Goal: Check status: Check status

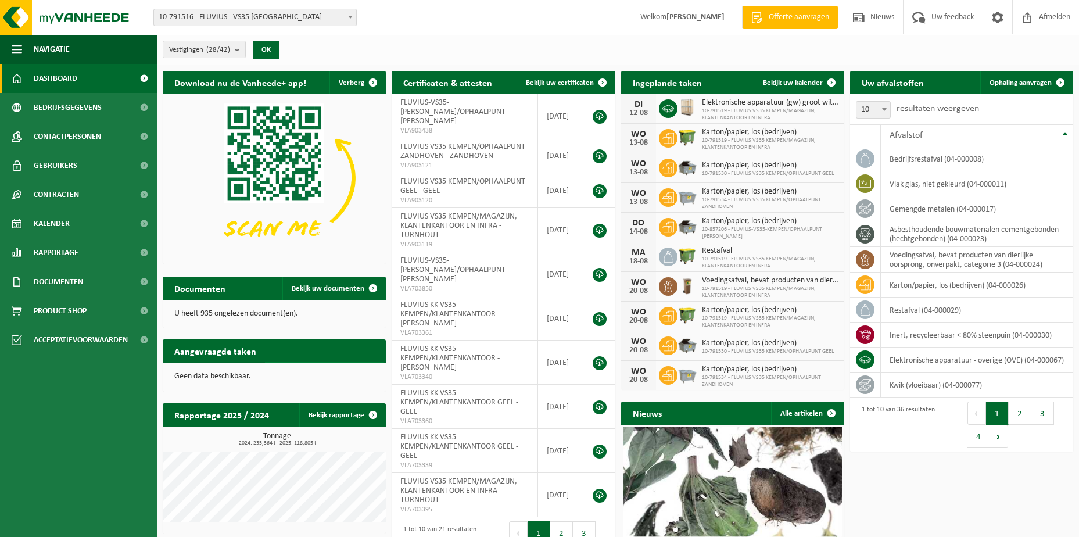
click at [311, 370] on span "Toon de aangevraagde taken" at bounding box center [319, 374] width 90 height 8
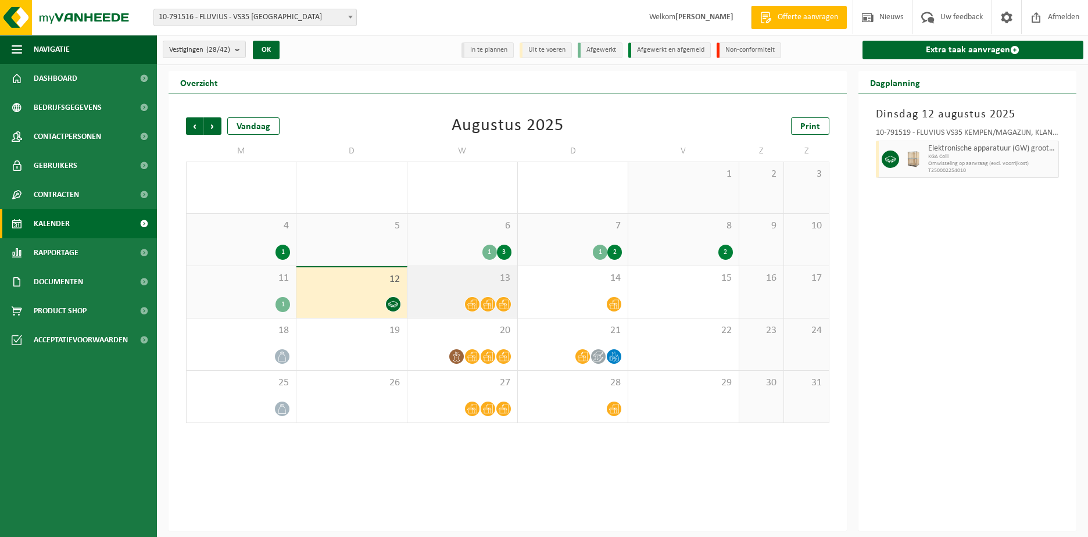
click at [475, 307] on icon at bounding box center [472, 304] width 10 height 9
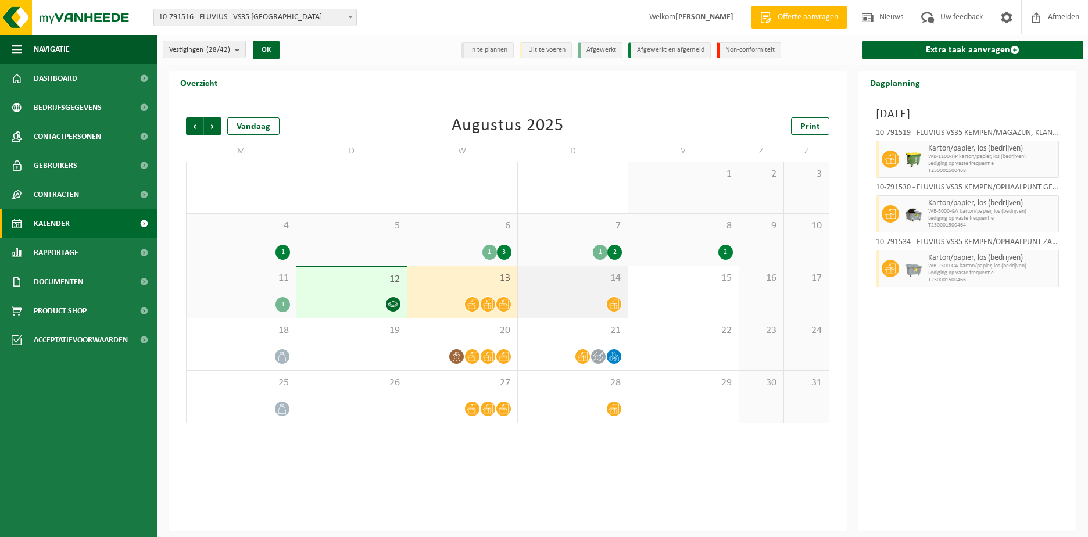
click at [573, 299] on div at bounding box center [573, 304] width 98 height 16
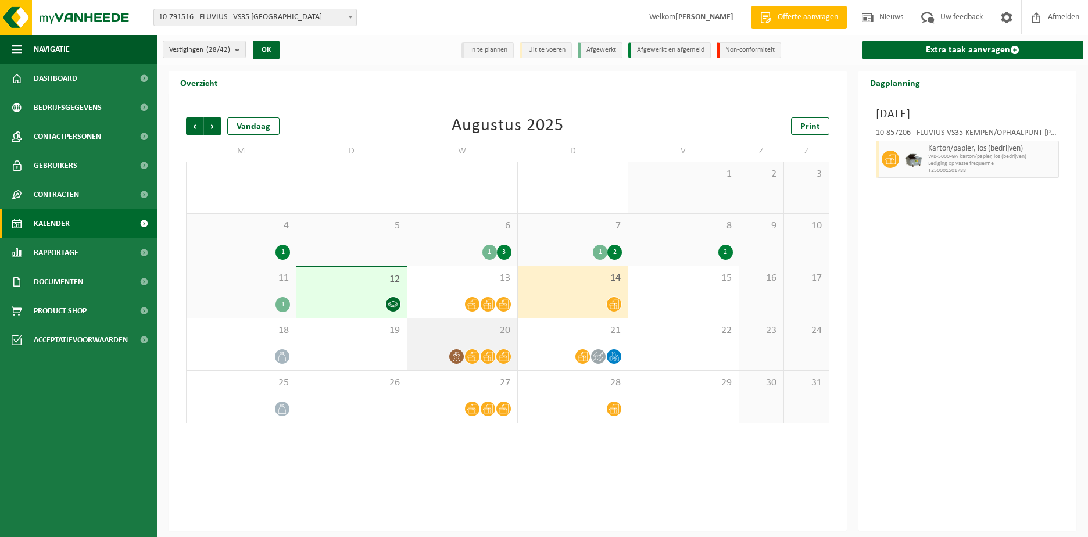
click at [483, 345] on div "20" at bounding box center [462, 344] width 110 height 52
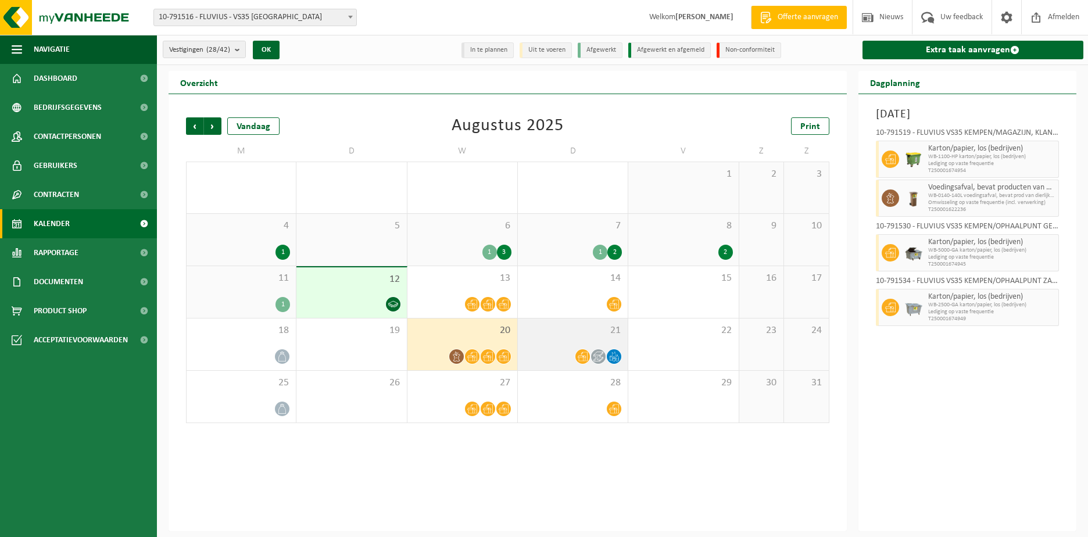
click at [577, 347] on div "21" at bounding box center [573, 344] width 110 height 52
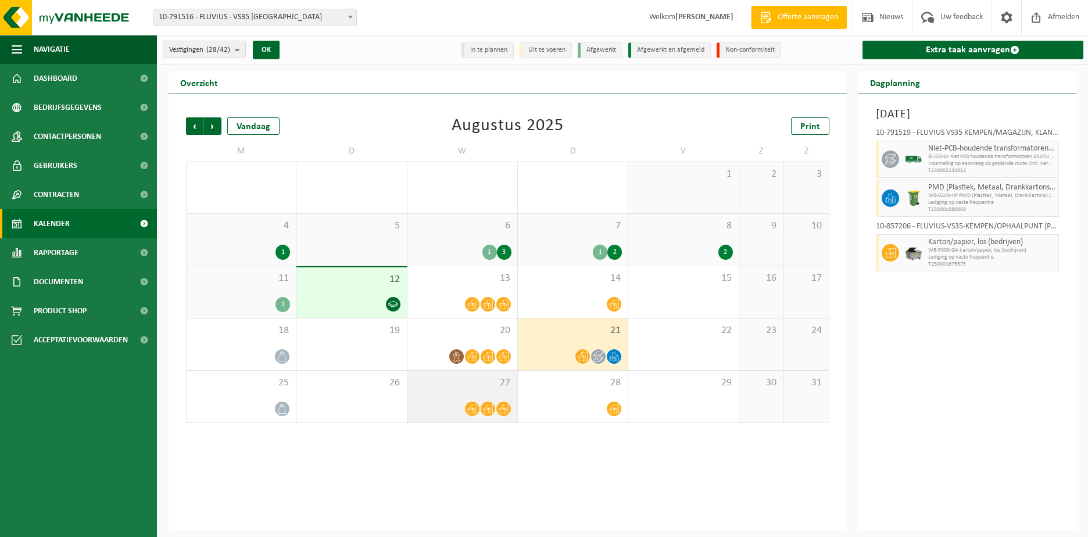
click at [489, 407] on icon at bounding box center [488, 409] width 10 height 10
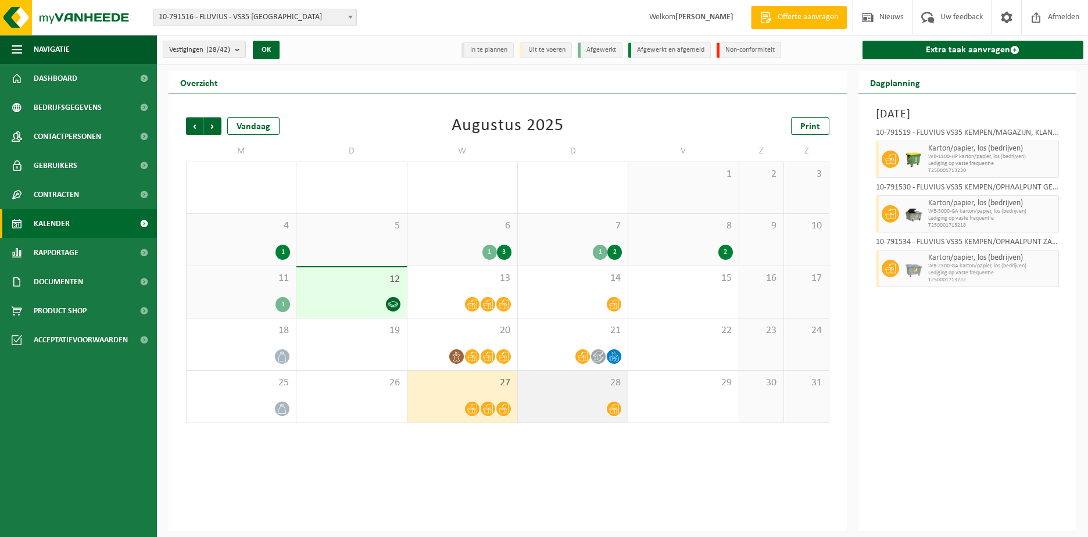
click at [607, 399] on div "28" at bounding box center [573, 397] width 110 height 52
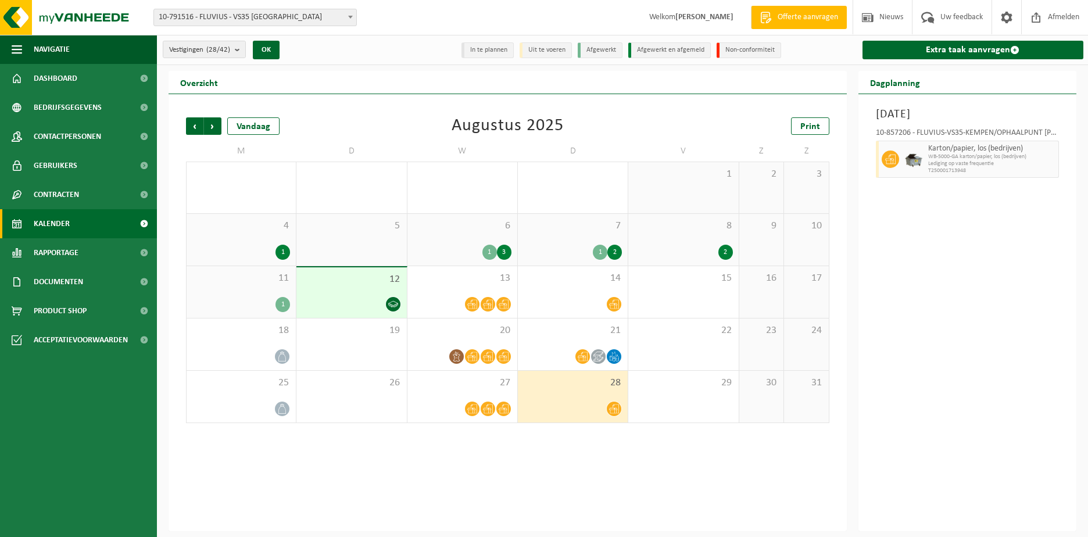
click at [281, 249] on div "1" at bounding box center [282, 252] width 15 height 15
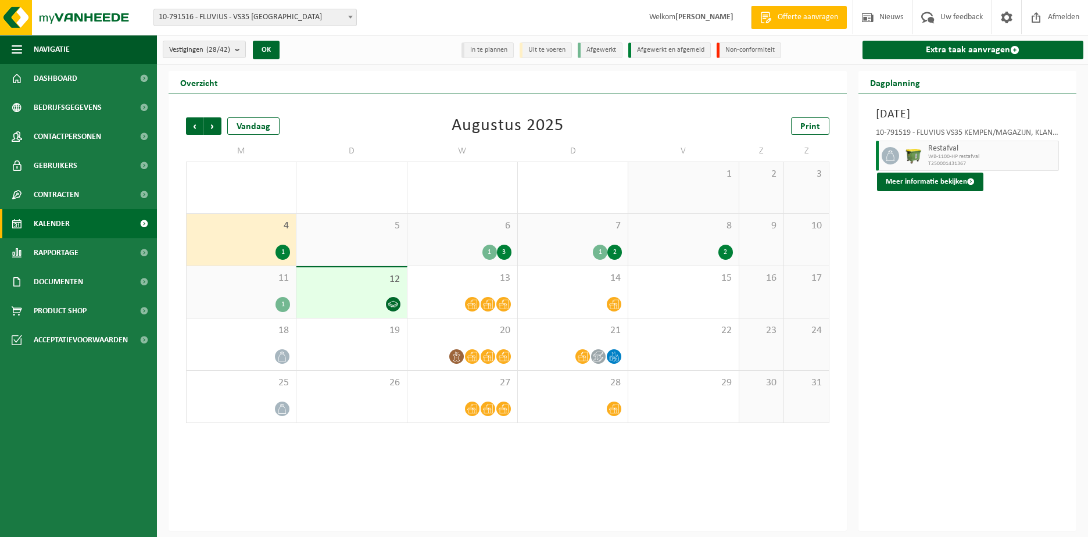
click at [504, 248] on div "3" at bounding box center [504, 252] width 15 height 15
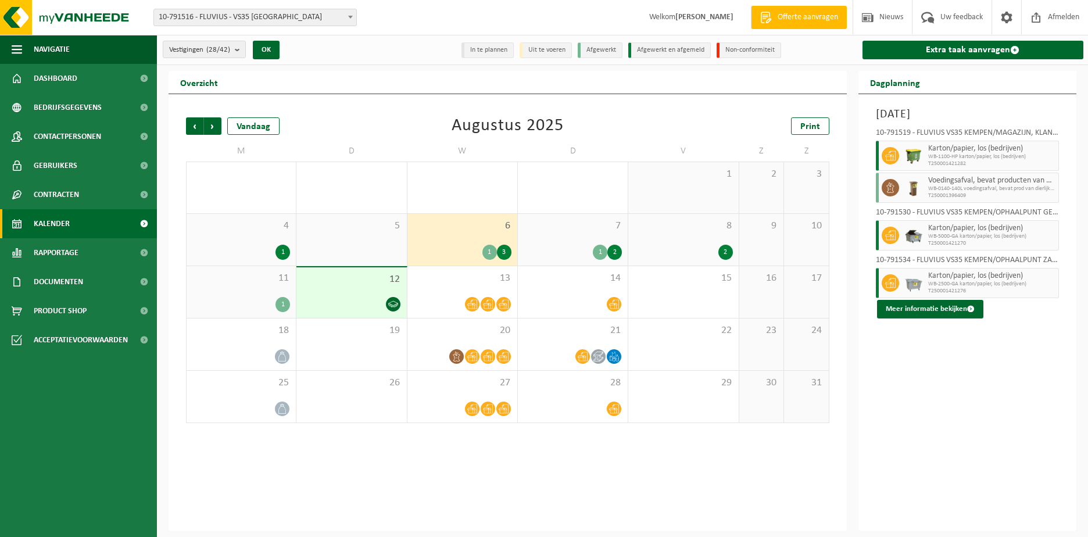
click at [614, 257] on div "2" at bounding box center [614, 252] width 15 height 15
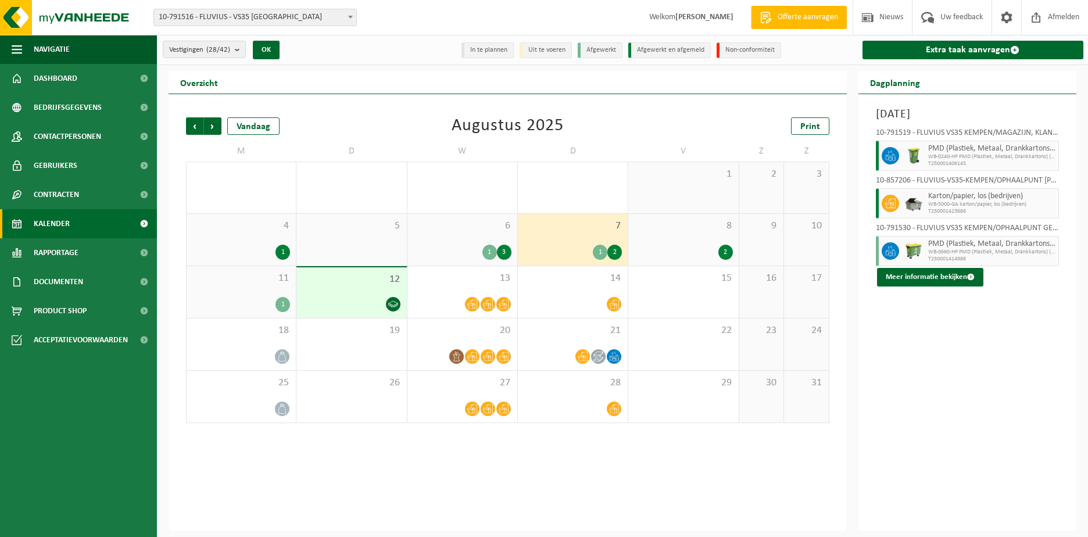
click at [724, 252] on div "2" at bounding box center [725, 252] width 15 height 15
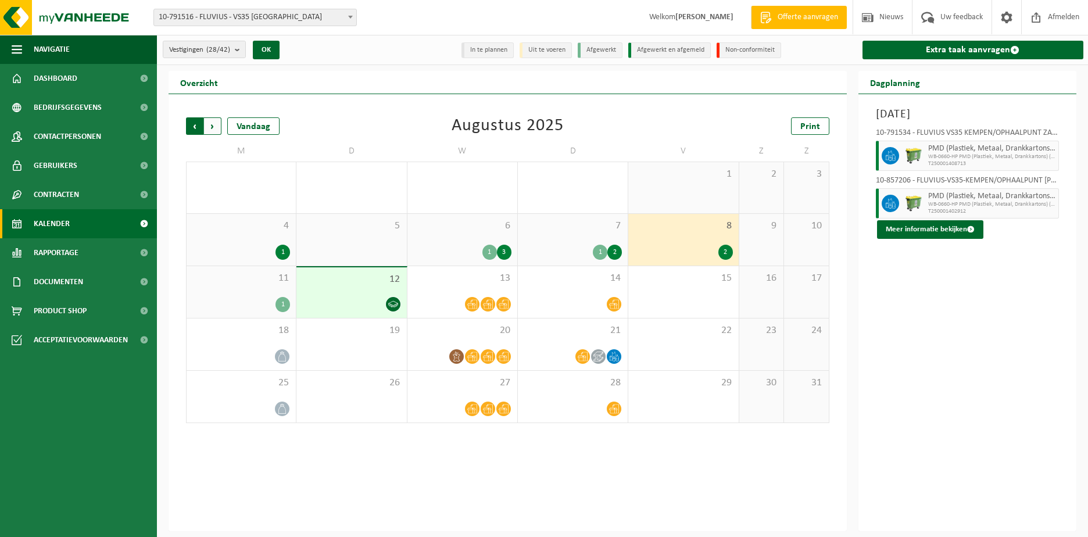
click at [213, 124] on span "Volgende" at bounding box center [212, 125] width 17 height 17
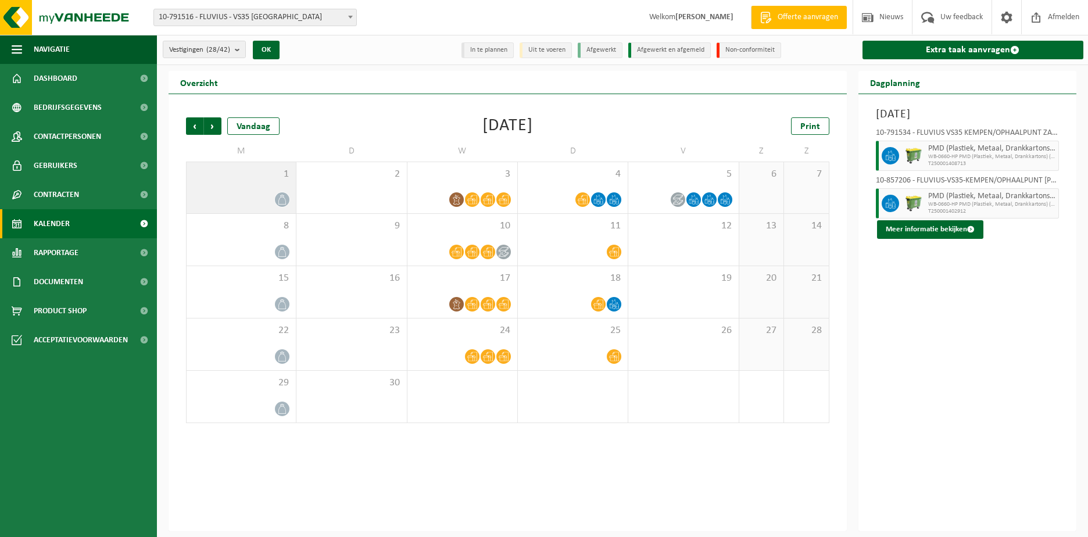
click at [282, 199] on icon at bounding box center [282, 200] width 10 height 10
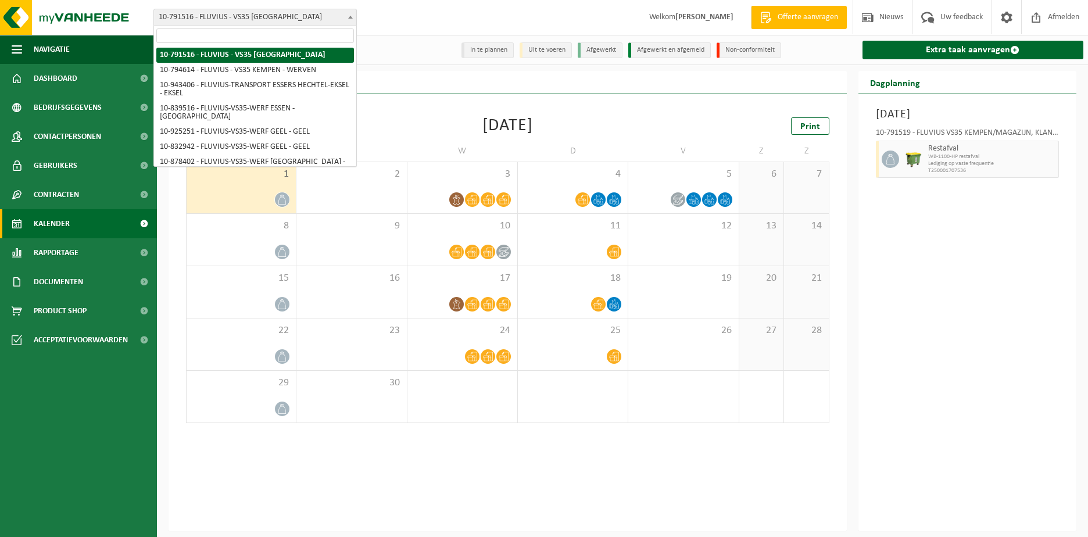
click at [353, 19] on span at bounding box center [351, 16] width 12 height 15
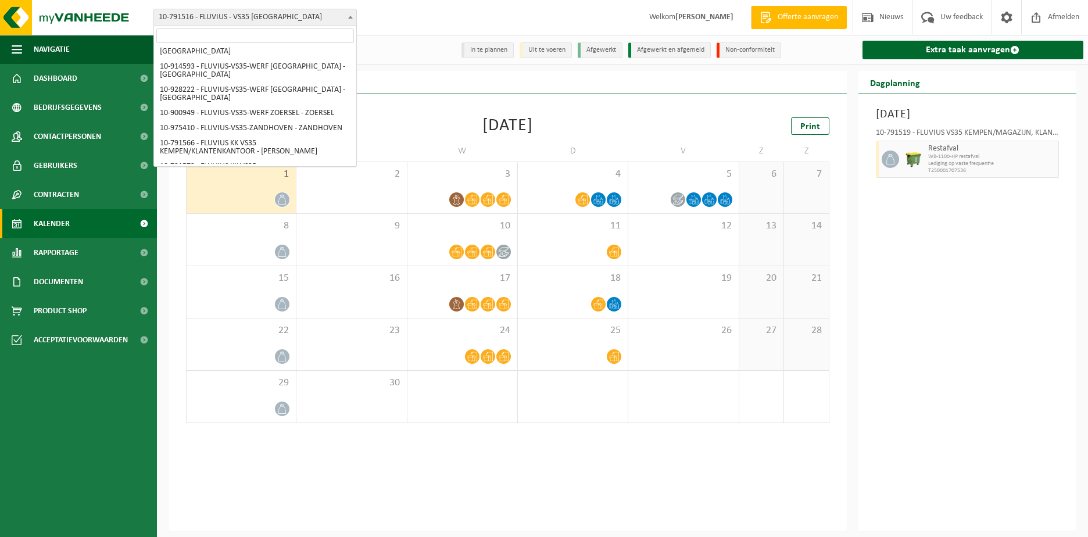
scroll to position [305, 0]
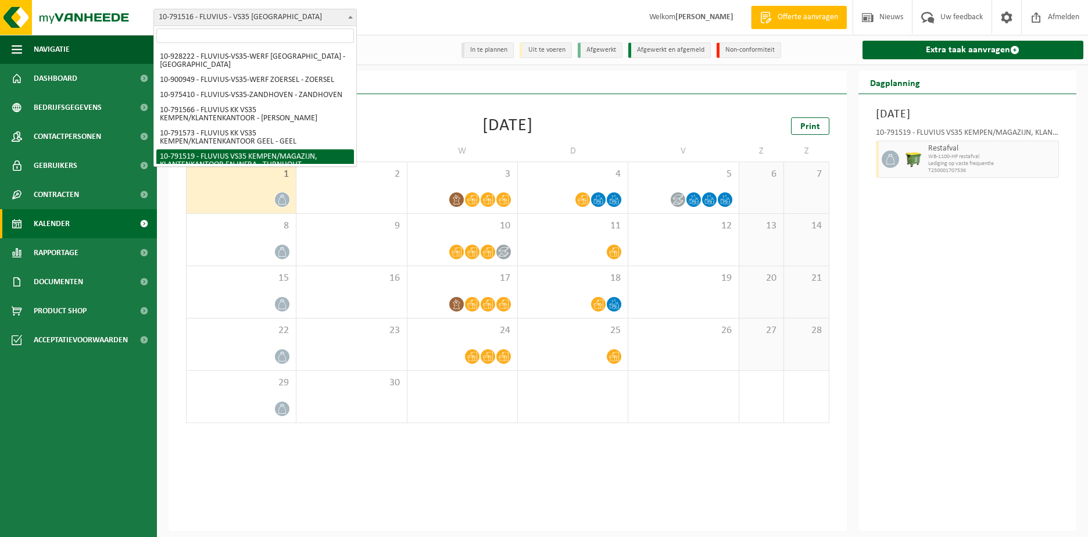
select select "30240"
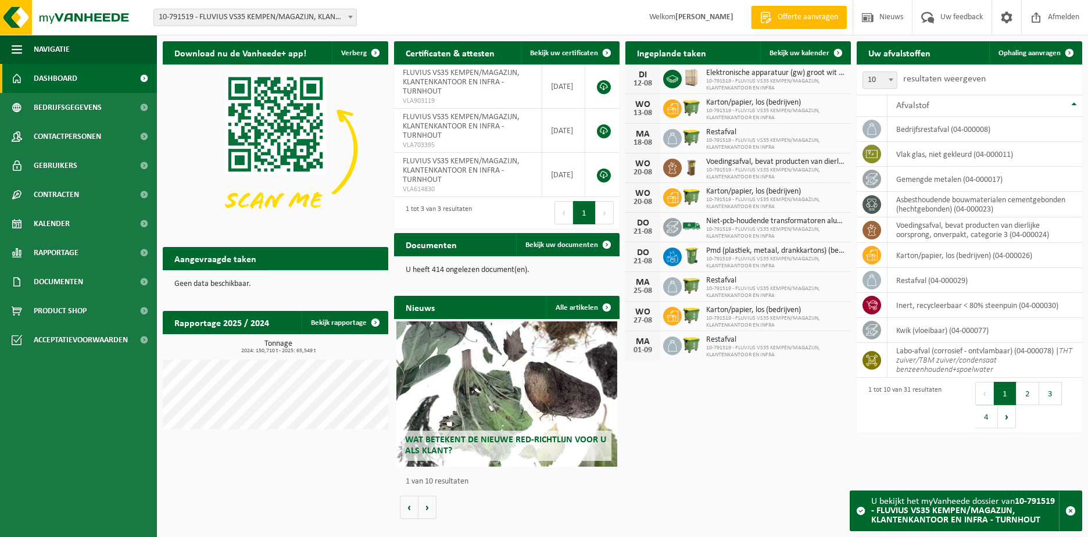
click at [312, 278] on span "Toon de aangevraagde taken" at bounding box center [322, 282] width 90 height 8
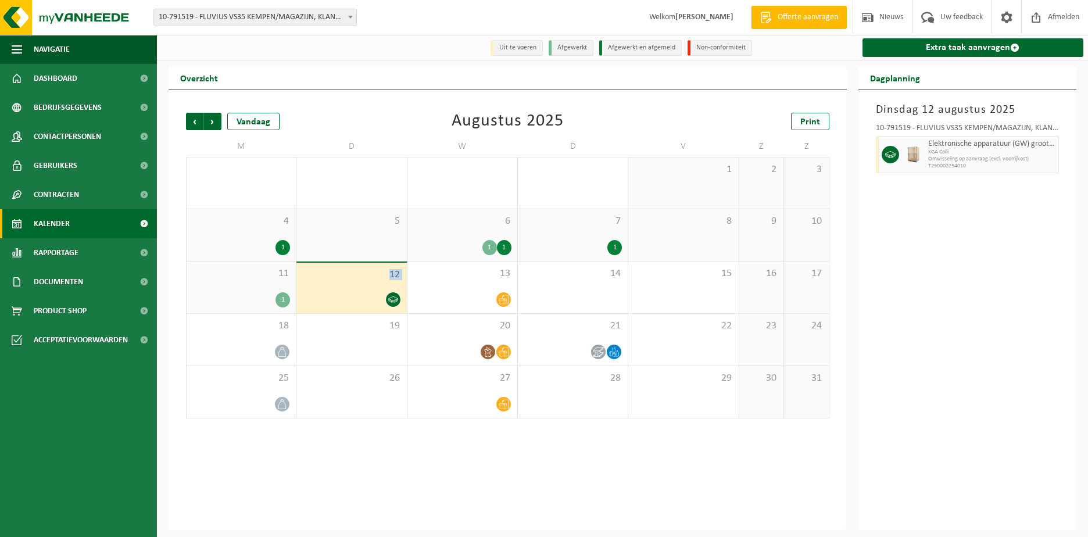
drag, startPoint x: 349, startPoint y: 277, endPoint x: 383, endPoint y: 289, distance: 37.1
click at [383, 289] on div "12" at bounding box center [351, 288] width 110 height 51
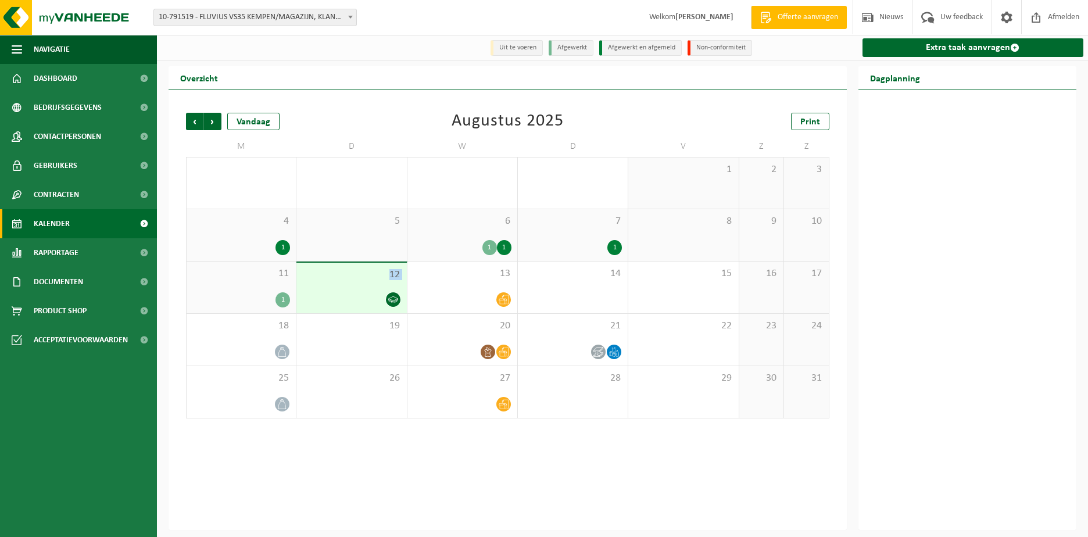
drag, startPoint x: 383, startPoint y: 289, endPoint x: 394, endPoint y: 302, distance: 16.5
click at [394, 302] on icon at bounding box center [393, 299] width 10 height 6
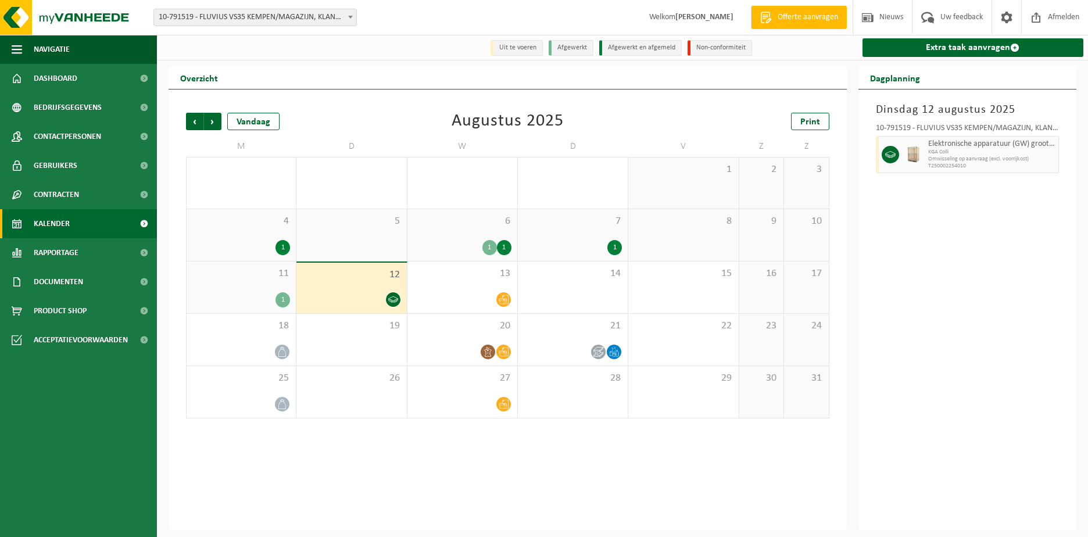
click at [367, 292] on div at bounding box center [351, 300] width 98 height 16
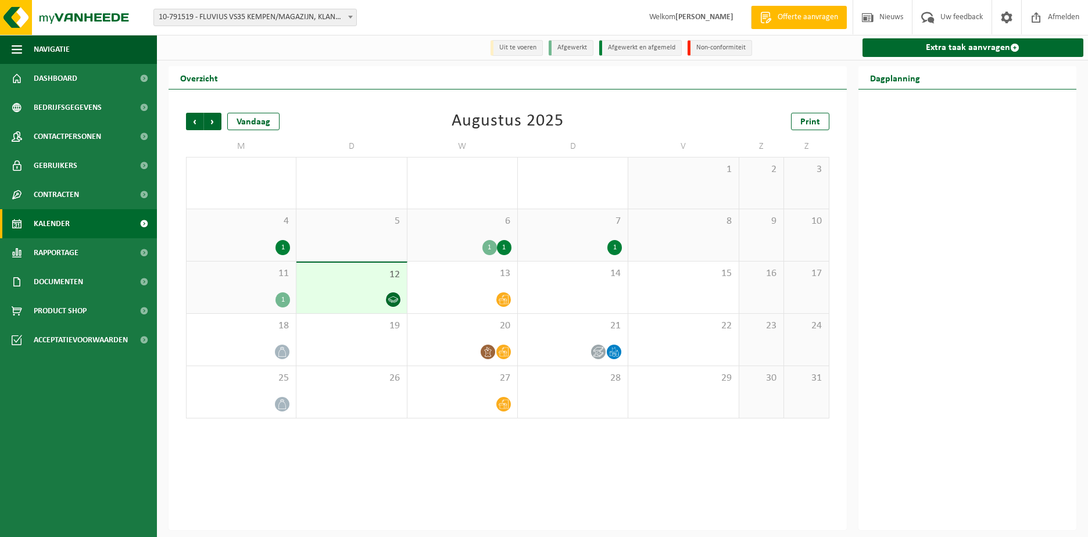
click at [367, 292] on div at bounding box center [351, 300] width 98 height 16
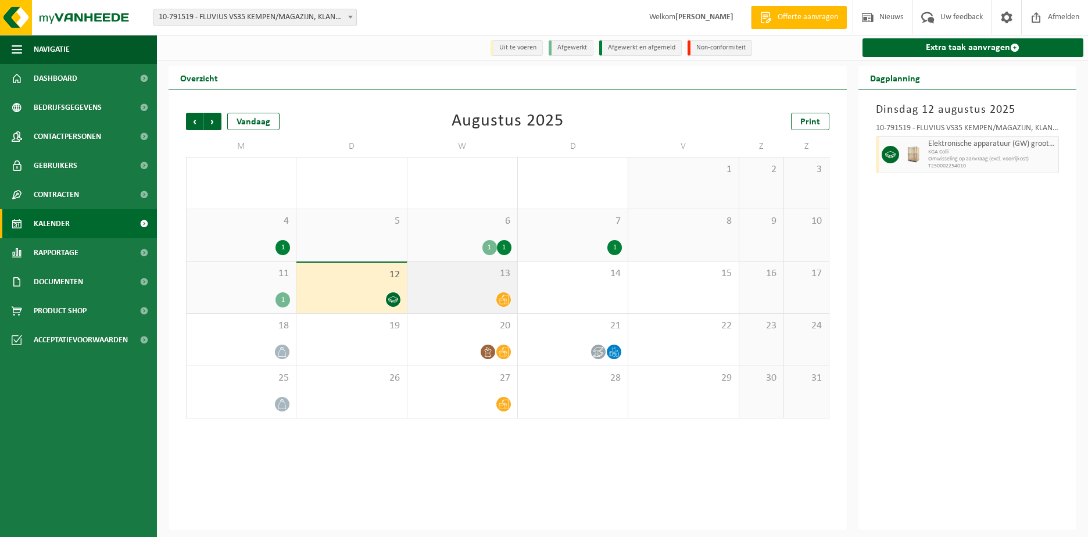
click at [504, 298] on icon at bounding box center [504, 300] width 10 height 10
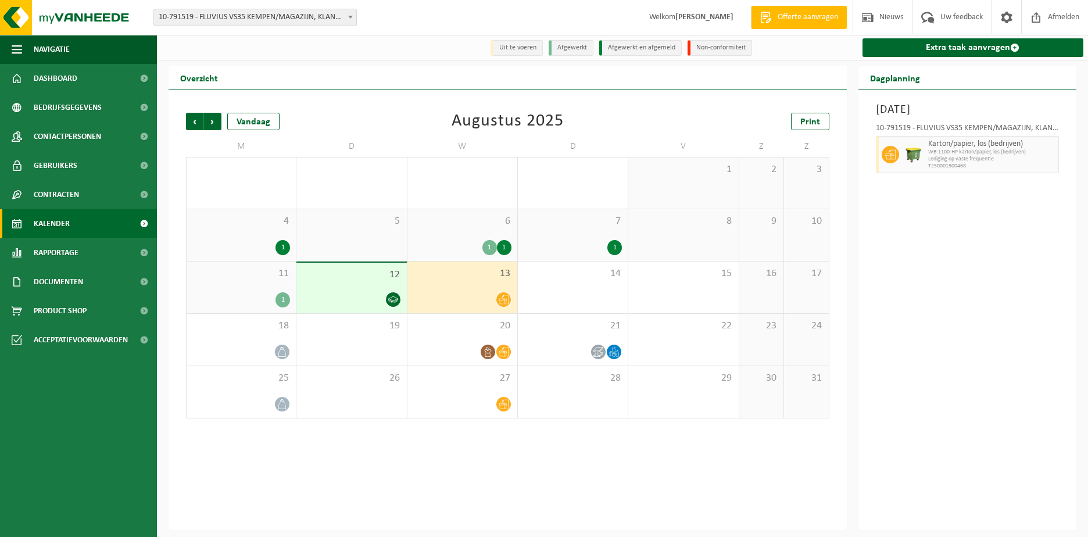
click at [393, 296] on icon at bounding box center [393, 300] width 10 height 10
